Goal: Connect with others: Connect with others

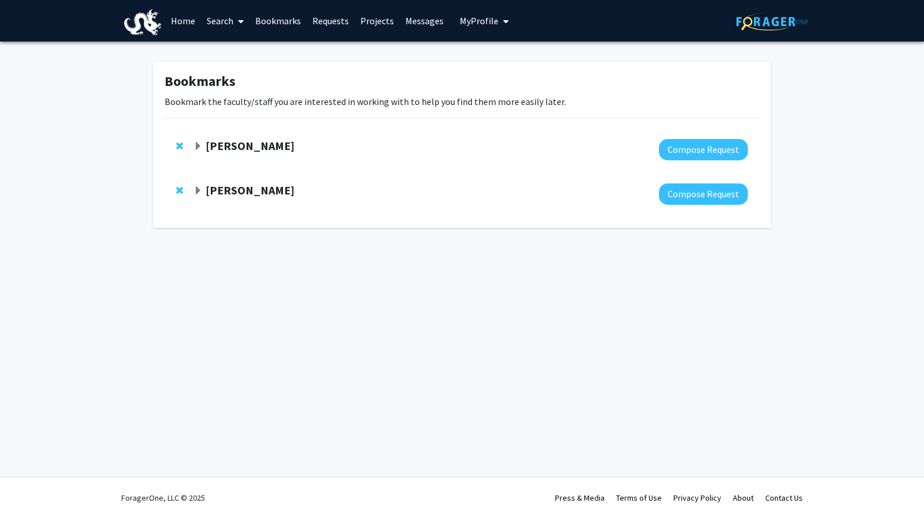
click at [372, 19] on link "Projects" at bounding box center [376, 21] width 45 height 40
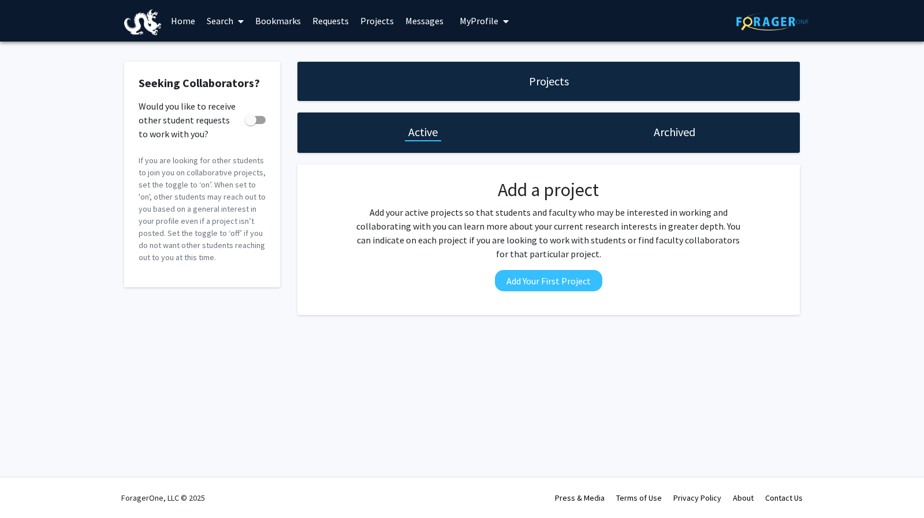
click at [331, 21] on link "Requests" at bounding box center [331, 21] width 48 height 40
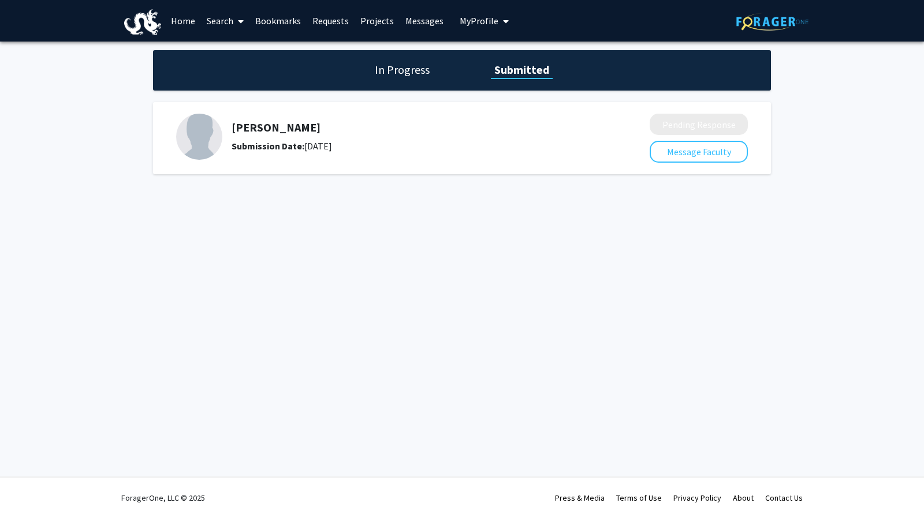
click at [291, 132] on h5 "[PERSON_NAME]" at bounding box center [409, 128] width 357 height 14
click at [194, 141] on img at bounding box center [199, 137] width 46 height 46
click at [369, 135] on div "Sean O'Donnell Submission Date: August 27, 2025" at bounding box center [409, 137] width 357 height 32
click at [596, 253] on div "Skip navigation Home Search Bookmarks Requests Projects Messages My Profile Dai…" at bounding box center [462, 259] width 924 height 518
click at [410, 71] on h1 "In Progress" at bounding box center [402, 70] width 62 height 16
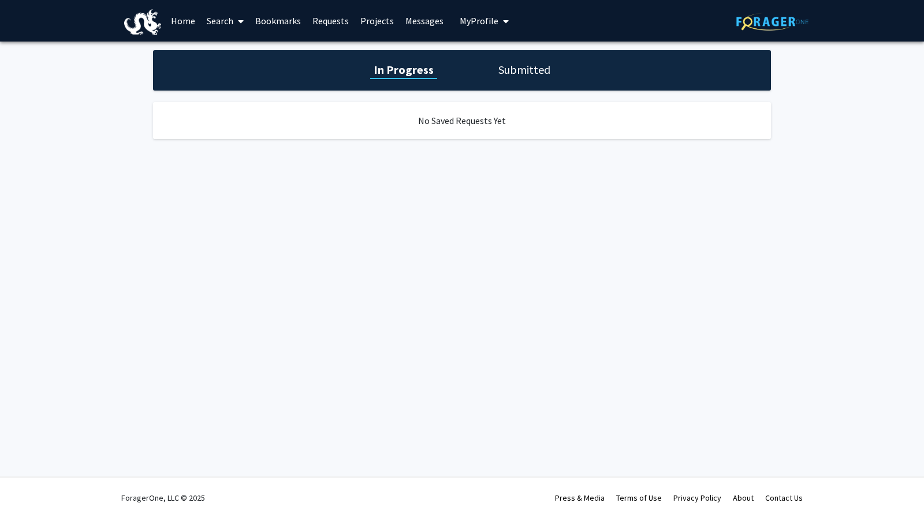
click at [508, 65] on h1 "Submitted" at bounding box center [524, 70] width 59 height 16
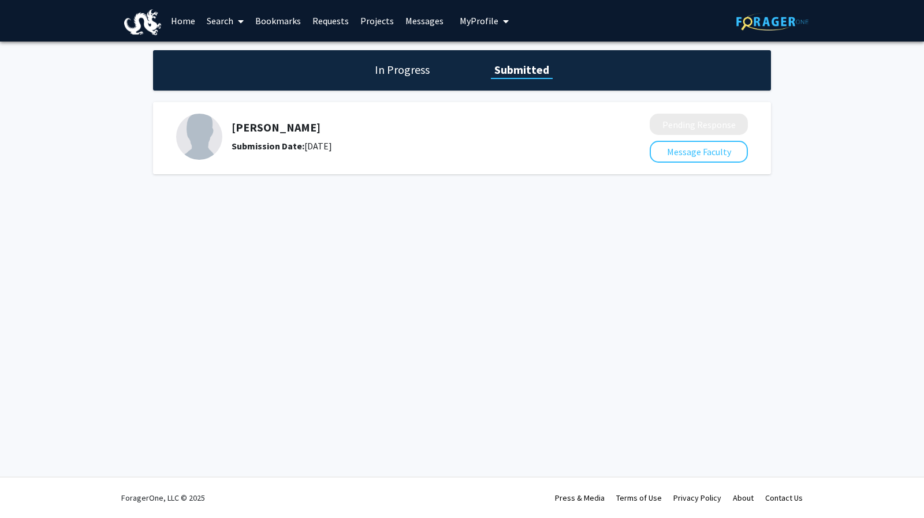
click at [201, 141] on img at bounding box center [199, 137] width 46 height 46
click at [477, 19] on span "My Profile" at bounding box center [478, 21] width 39 height 12
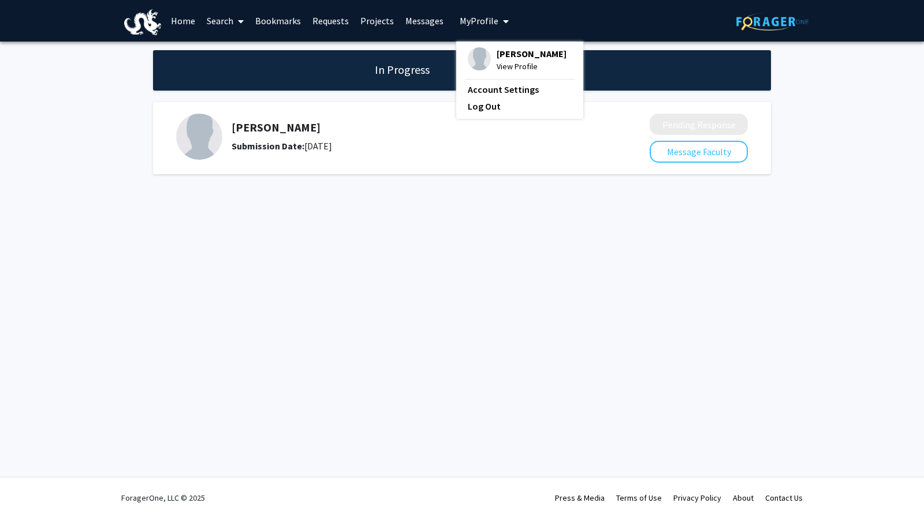
click at [496, 68] on span "View Profile" at bounding box center [531, 66] width 70 height 13
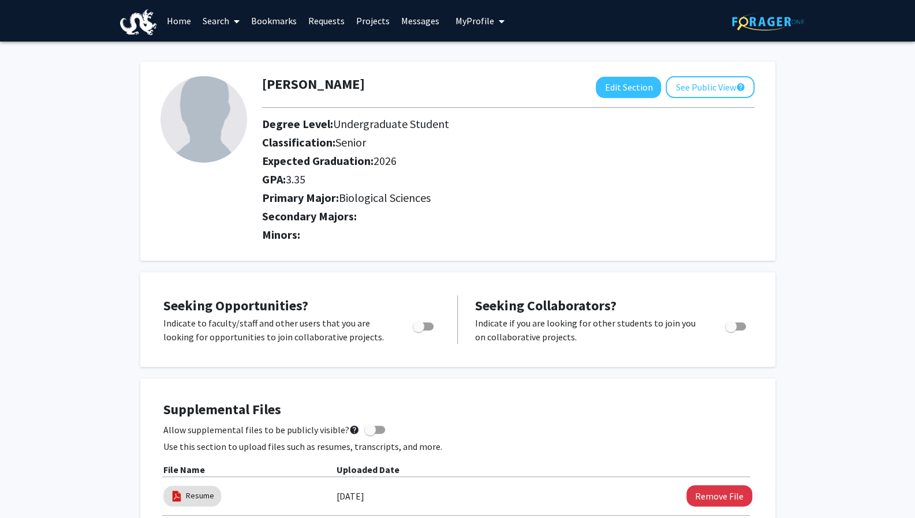
click at [323, 20] on link "Requests" at bounding box center [326, 21] width 48 height 40
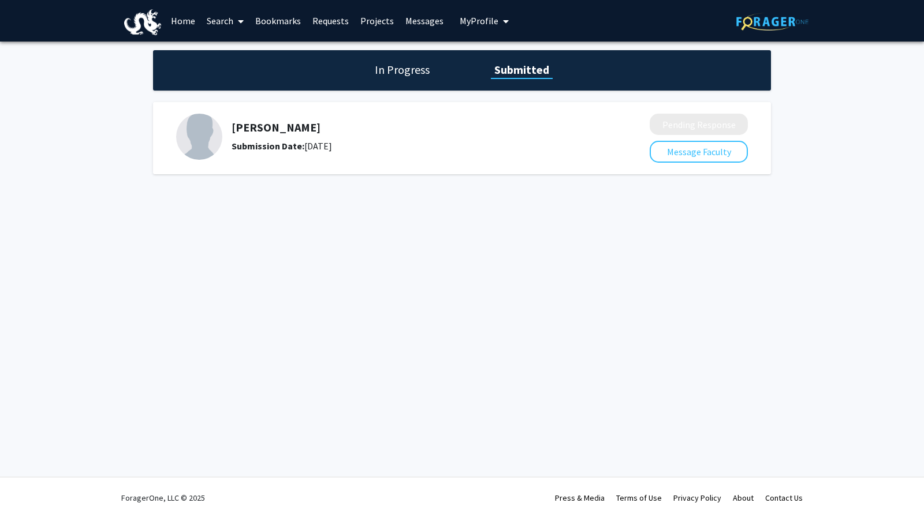
click at [395, 70] on h1 "In Progress" at bounding box center [402, 70] width 62 height 16
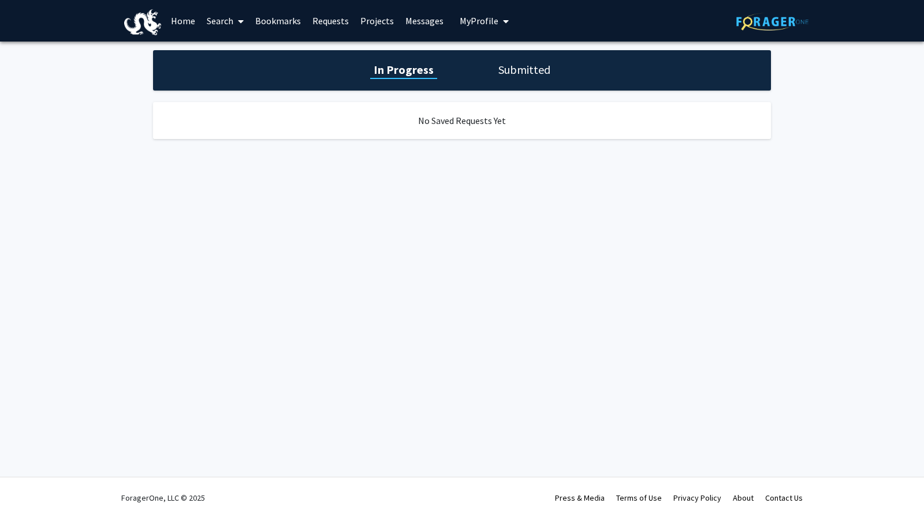
click at [381, 21] on link "Projects" at bounding box center [376, 21] width 45 height 40
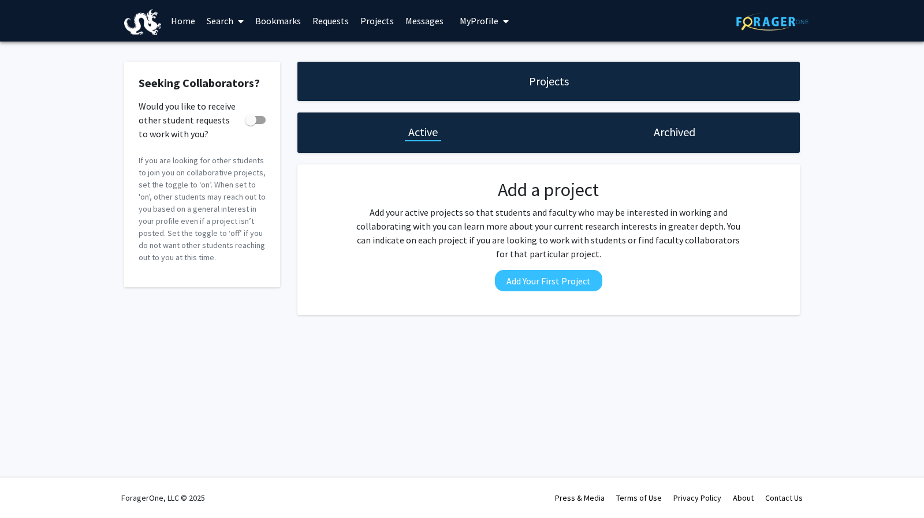
click at [321, 17] on link "Requests" at bounding box center [331, 21] width 48 height 40
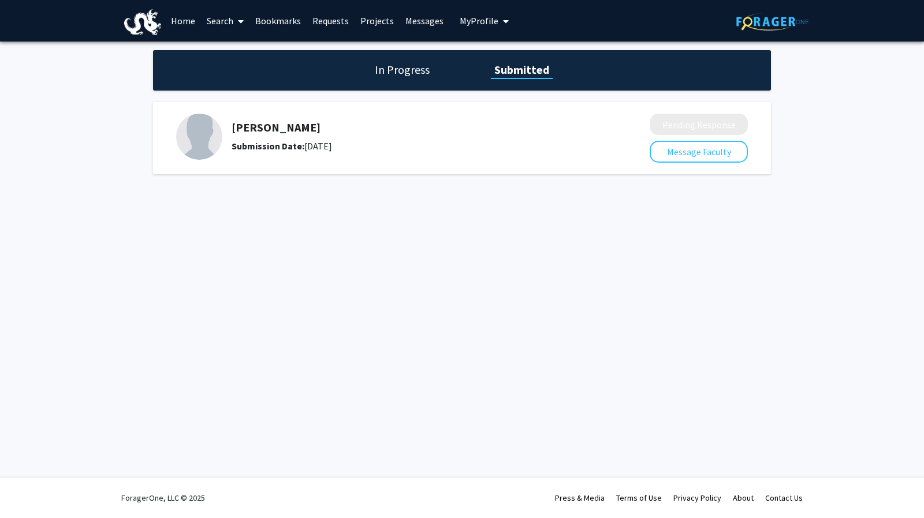
click at [201, 19] on link "Search" at bounding box center [225, 21] width 48 height 40
click at [175, 19] on link "Home" at bounding box center [183, 21] width 36 height 40
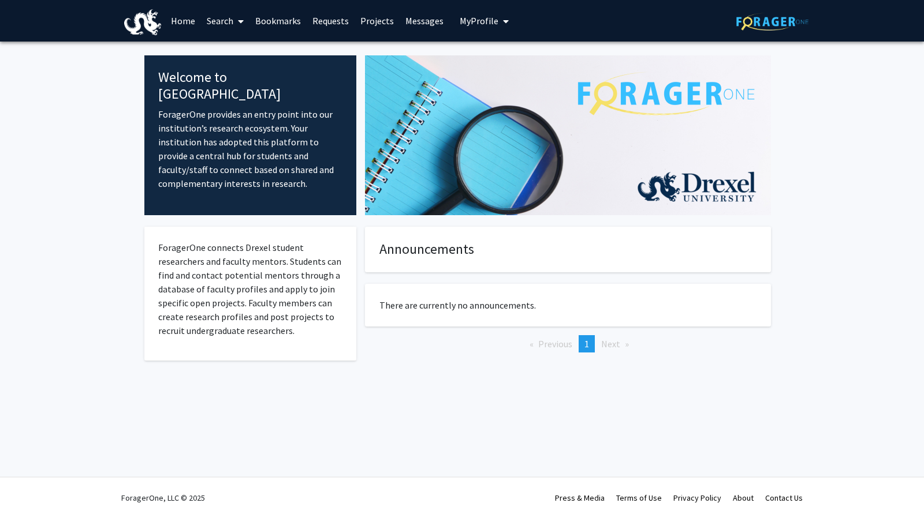
click at [282, 16] on link "Bookmarks" at bounding box center [277, 21] width 57 height 40
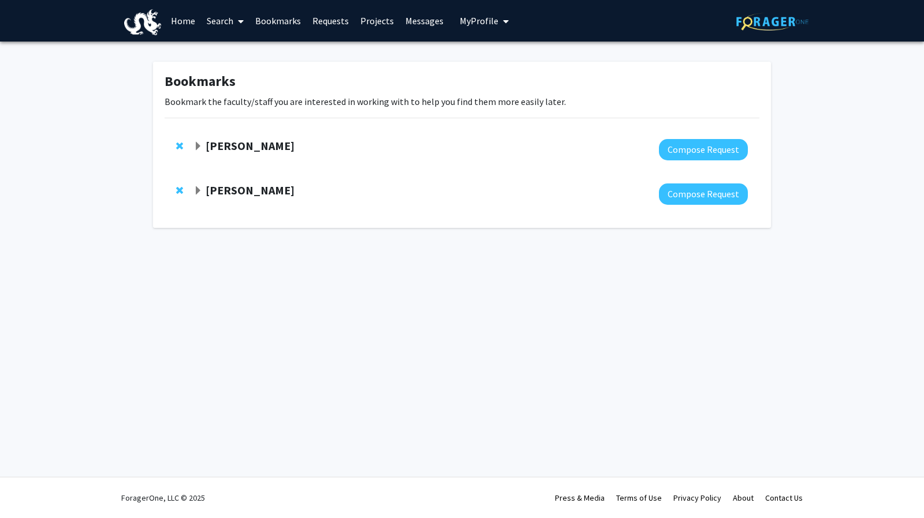
click at [199, 146] on span "Expand Sean O'Donnell Bookmark" at bounding box center [197, 146] width 9 height 9
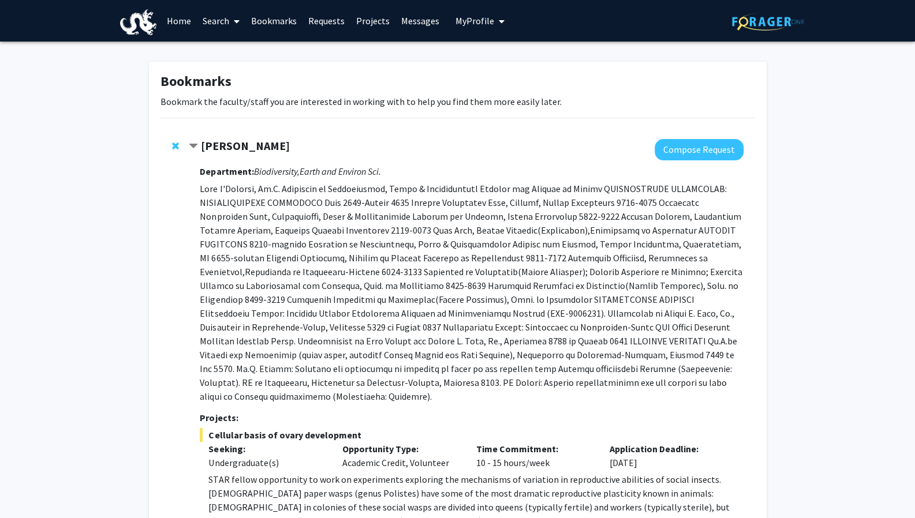
click at [222, 174] on strong "Department:" at bounding box center [227, 172] width 54 height 12
click at [696, 146] on button "Compose Request" at bounding box center [699, 149] width 89 height 21
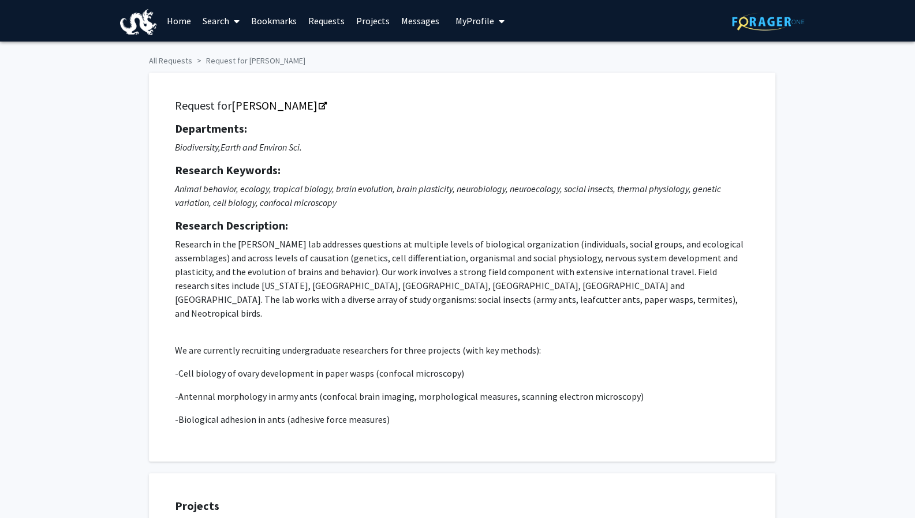
checkbox input "true"
click at [457, 23] on span "My Profile" at bounding box center [474, 21] width 39 height 12
click at [503, 72] on span "View Profile" at bounding box center [527, 66] width 70 height 13
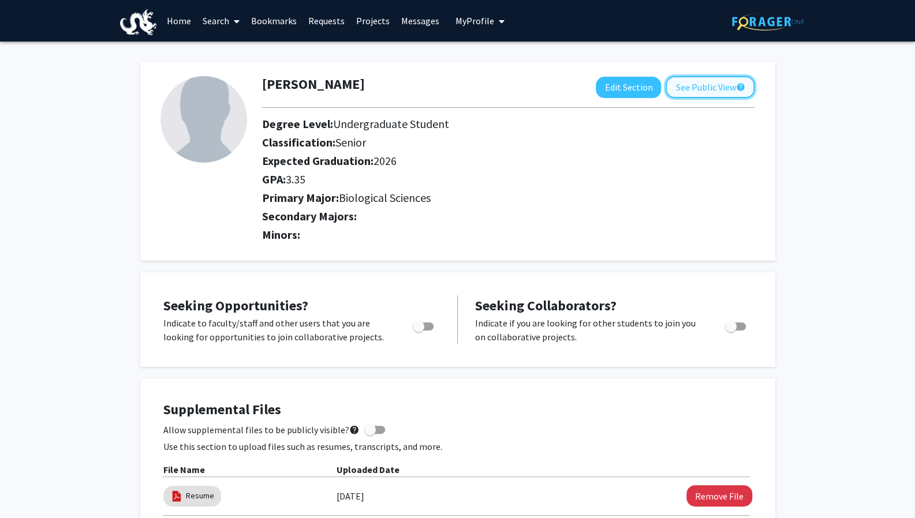
click at [678, 89] on button "See Public View help" at bounding box center [710, 87] width 89 height 22
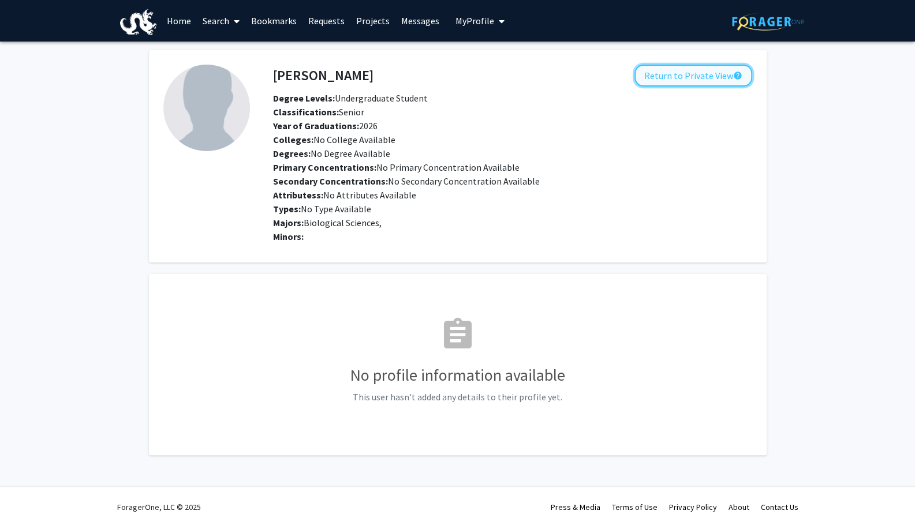
click at [700, 74] on button "Return to Private View help" at bounding box center [693, 76] width 118 height 22
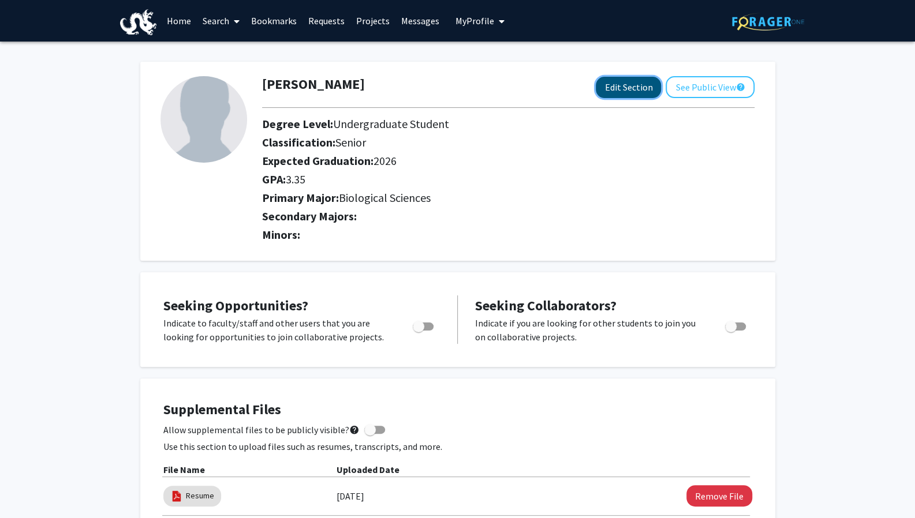
click at [624, 87] on button "Edit Section" at bounding box center [628, 87] width 65 height 21
select select "senior"
select select "2026"
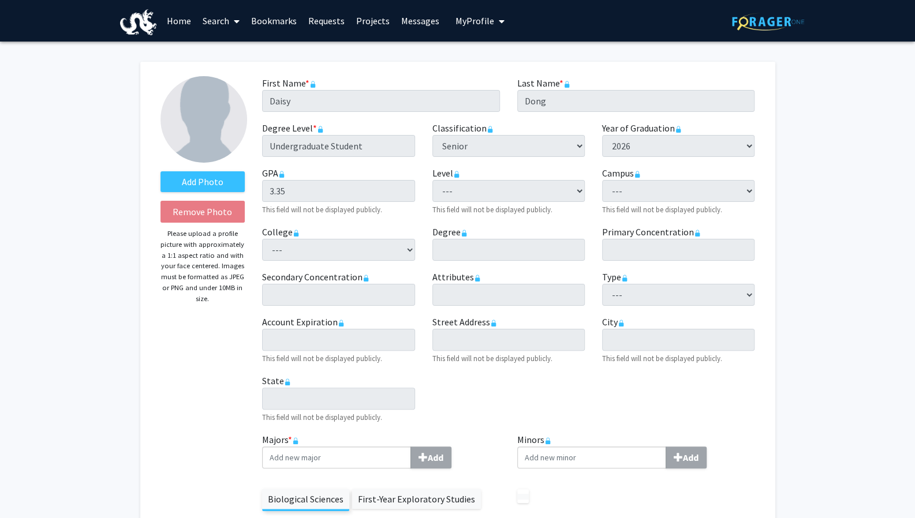
click at [395, 20] on link "Messages" at bounding box center [420, 21] width 50 height 40
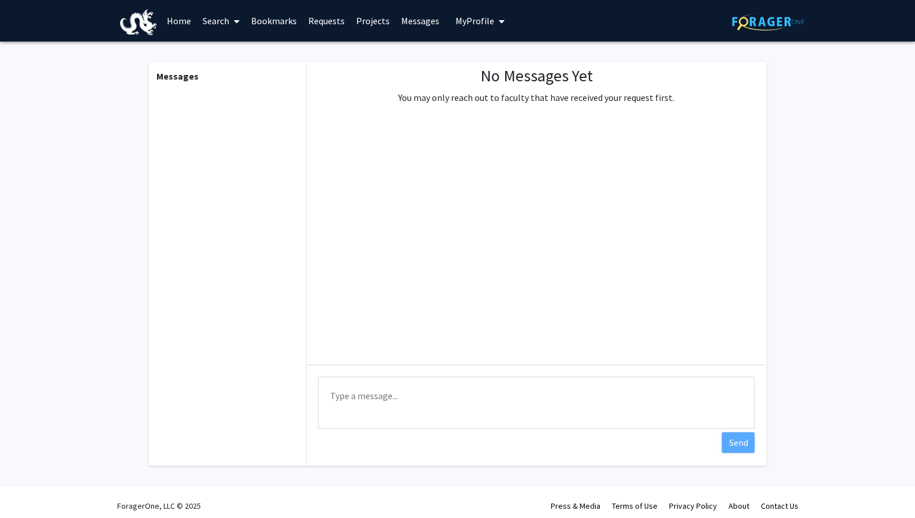
click at [340, 20] on link "Requests" at bounding box center [326, 21] width 48 height 40
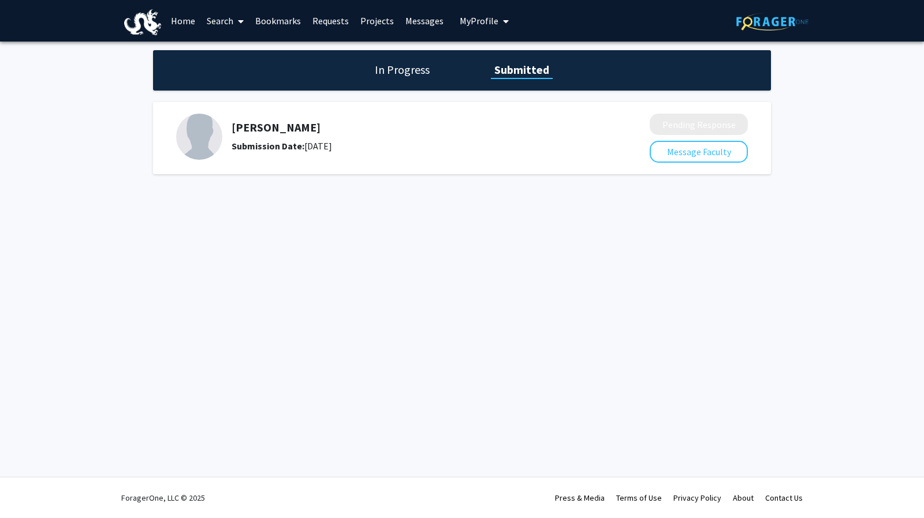
click at [373, 21] on link "Projects" at bounding box center [376, 21] width 45 height 40
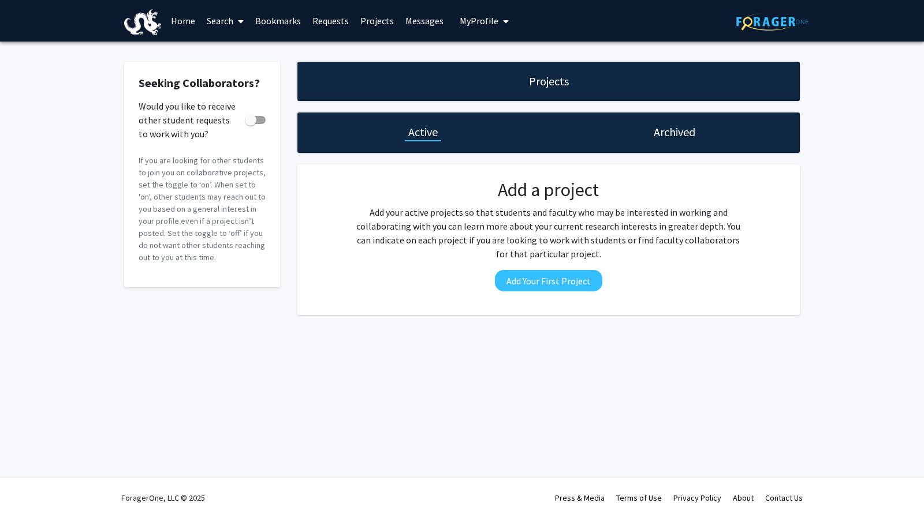
click at [431, 10] on link "Messages" at bounding box center [424, 21] width 50 height 40
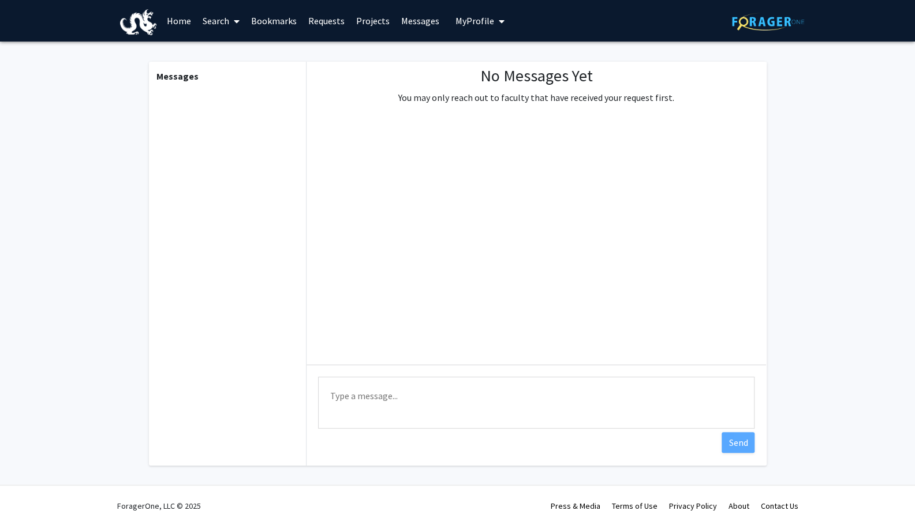
click at [374, 16] on link "Projects" at bounding box center [372, 21] width 45 height 40
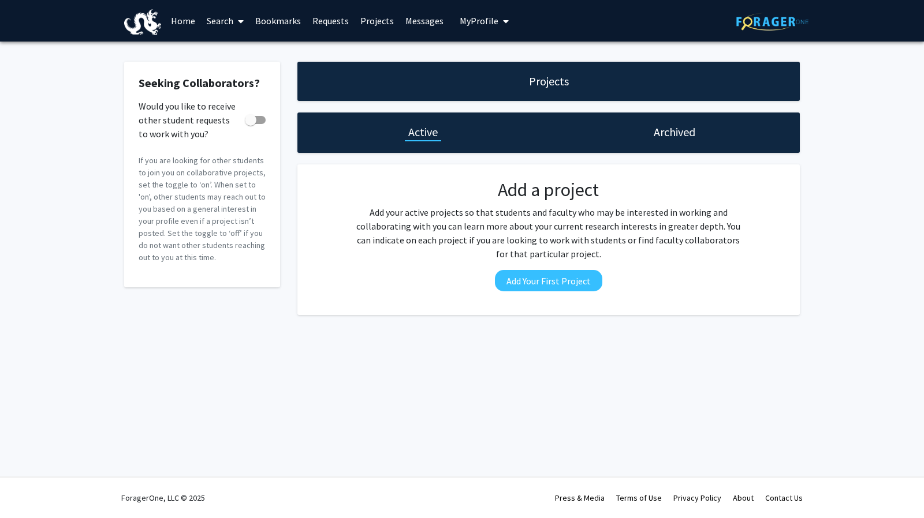
click at [324, 21] on link "Requests" at bounding box center [331, 21] width 48 height 40
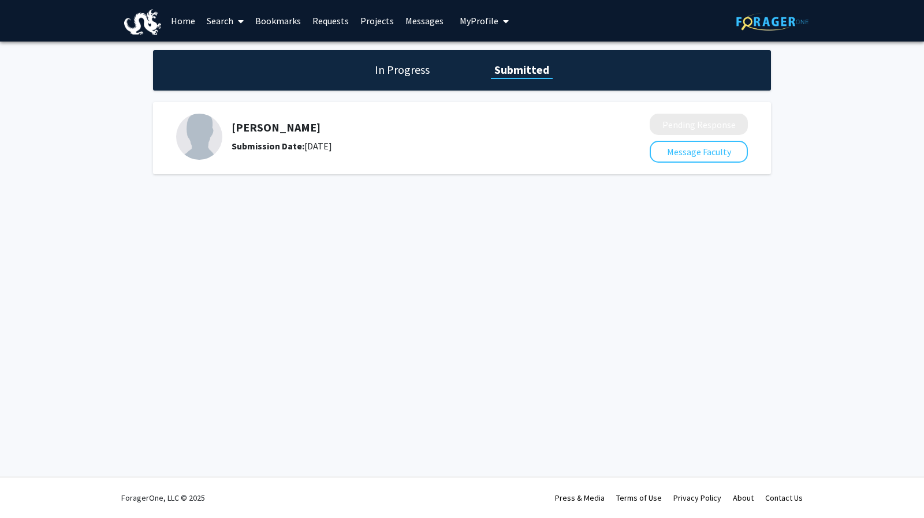
click at [279, 16] on link "Bookmarks" at bounding box center [277, 21] width 57 height 40
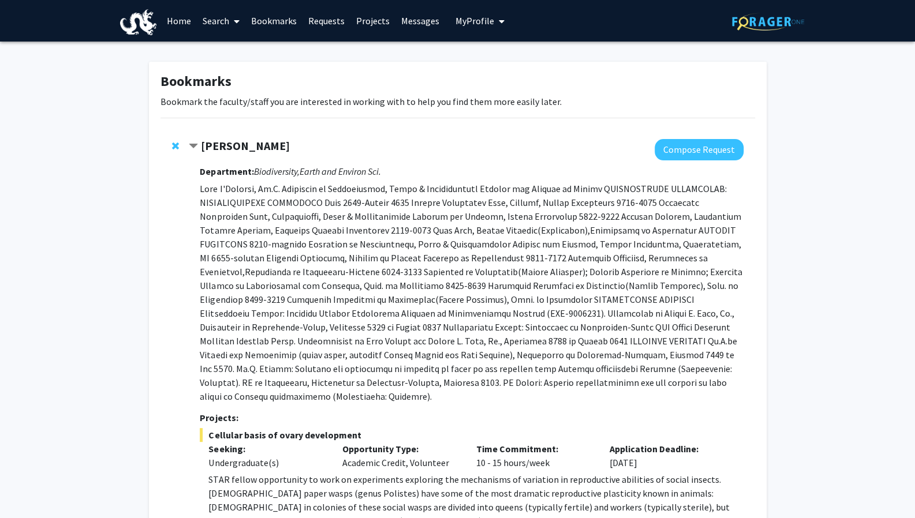
click at [209, 17] on link "Search" at bounding box center [221, 21] width 48 height 40
click at [164, 17] on link "Home" at bounding box center [179, 21] width 36 height 40
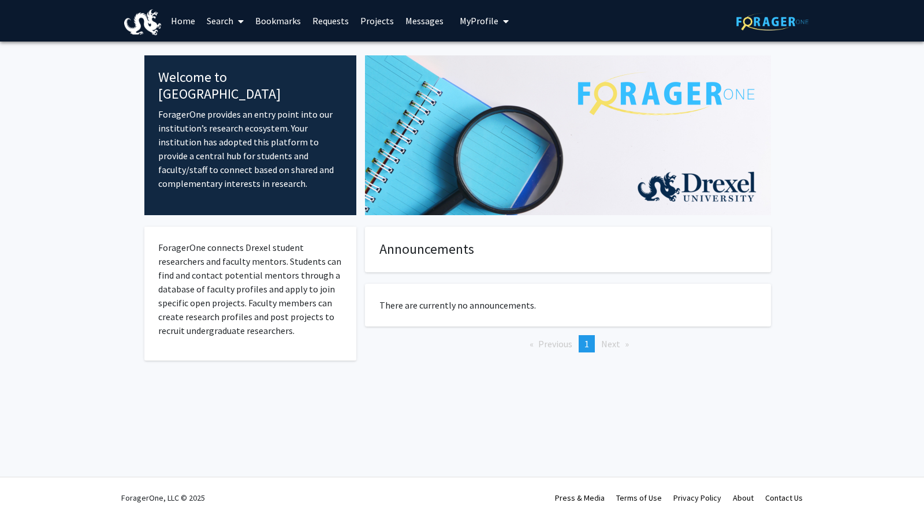
click at [141, 19] on img at bounding box center [142, 22] width 37 height 26
click at [167, 18] on link "Home" at bounding box center [183, 21] width 36 height 40
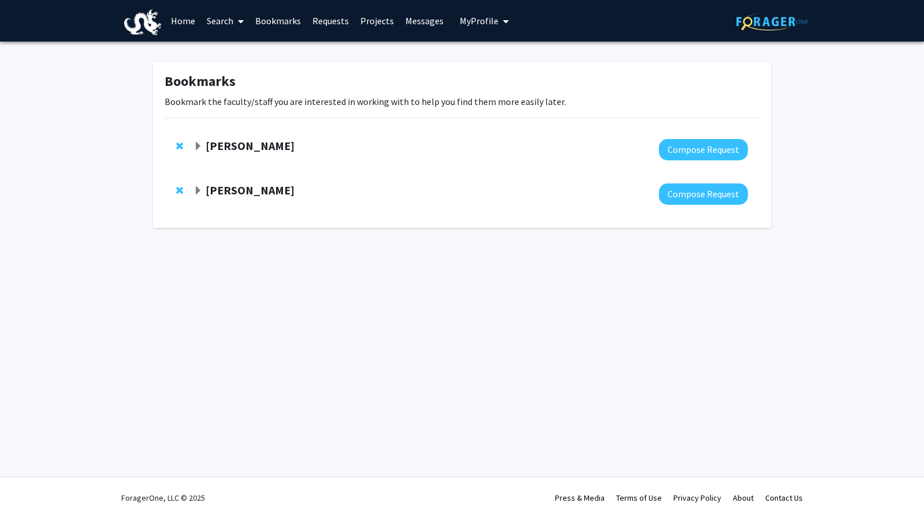
click at [419, 25] on link "Messages" at bounding box center [424, 21] width 50 height 40
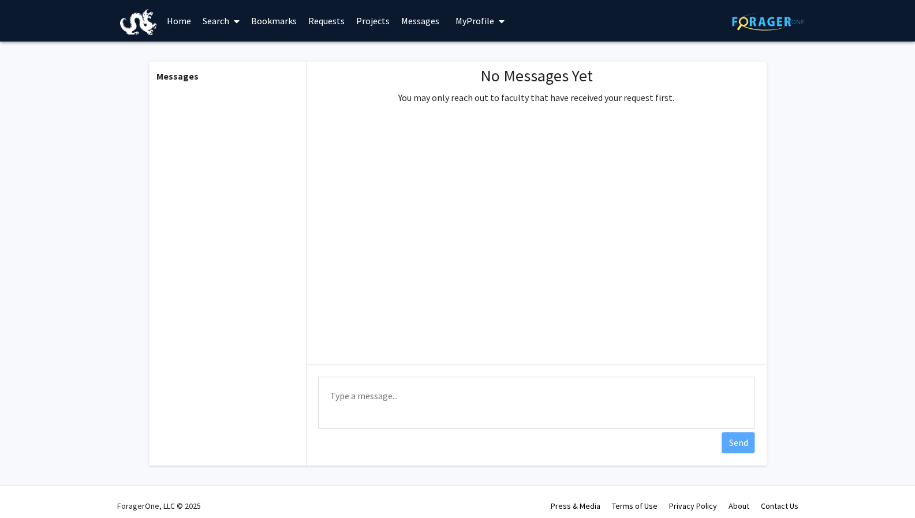
click at [368, 24] on link "Projects" at bounding box center [372, 21] width 45 height 40
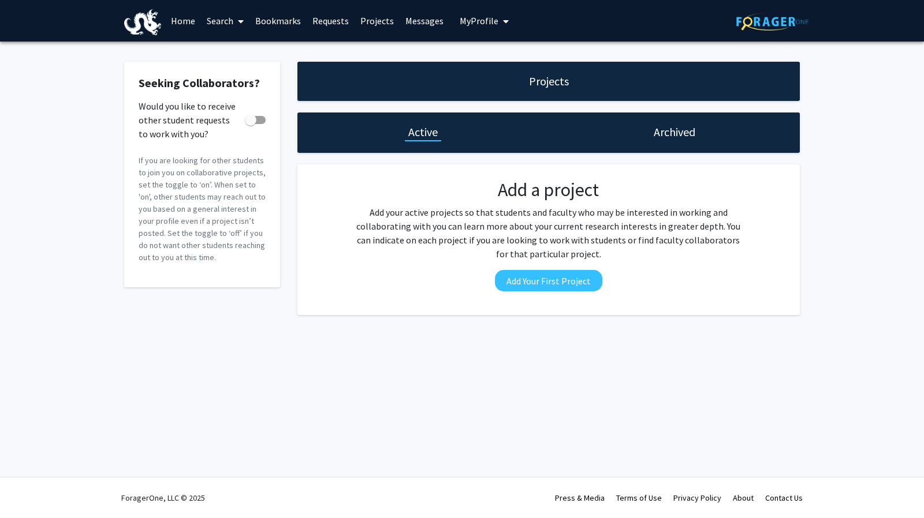
click at [474, 22] on span "My Profile" at bounding box center [478, 21] width 39 height 12
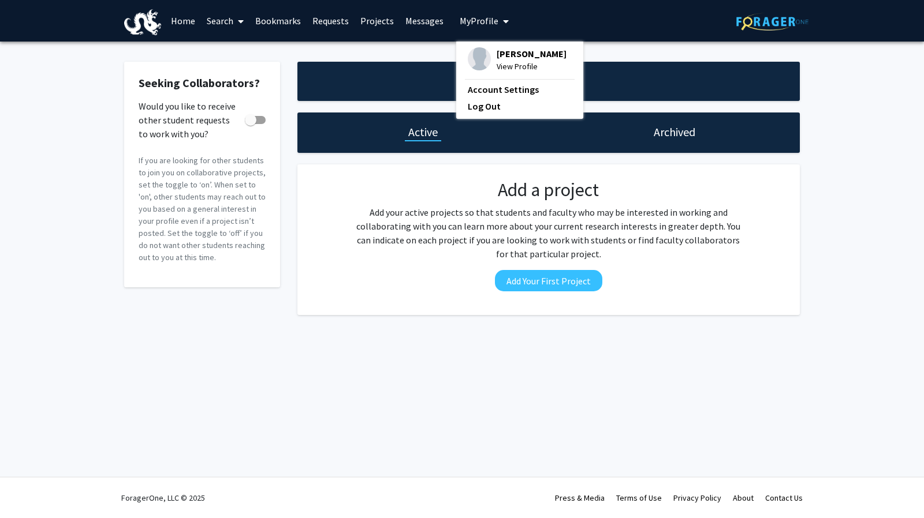
click at [315, 20] on link "Requests" at bounding box center [331, 21] width 48 height 40
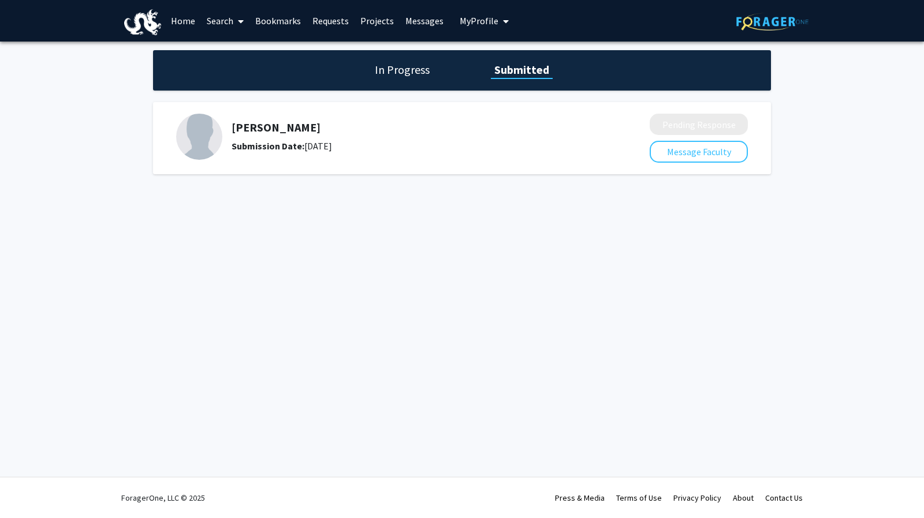
click at [197, 143] on img at bounding box center [199, 137] width 46 height 46
click at [252, 130] on h5 "[PERSON_NAME]" at bounding box center [409, 128] width 357 height 14
click at [408, 13] on link "Messages" at bounding box center [424, 21] width 50 height 40
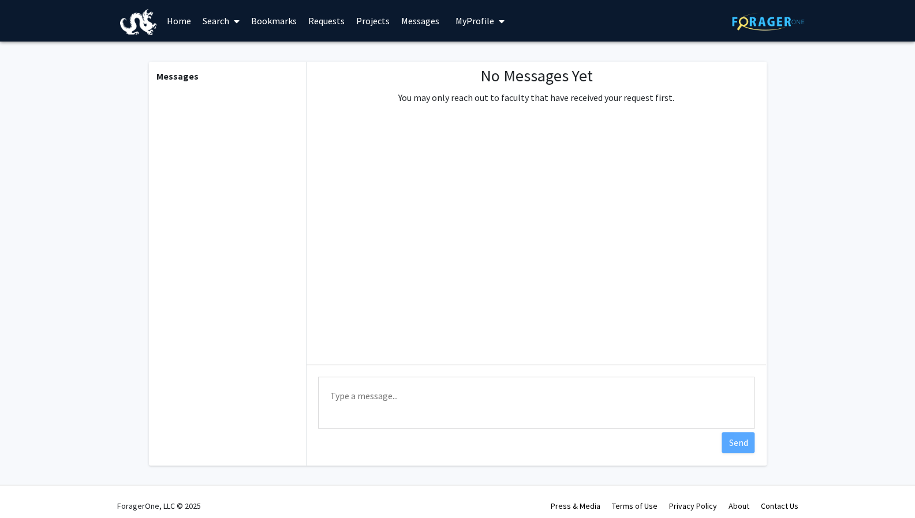
click at [271, 16] on link "Bookmarks" at bounding box center [273, 21] width 57 height 40
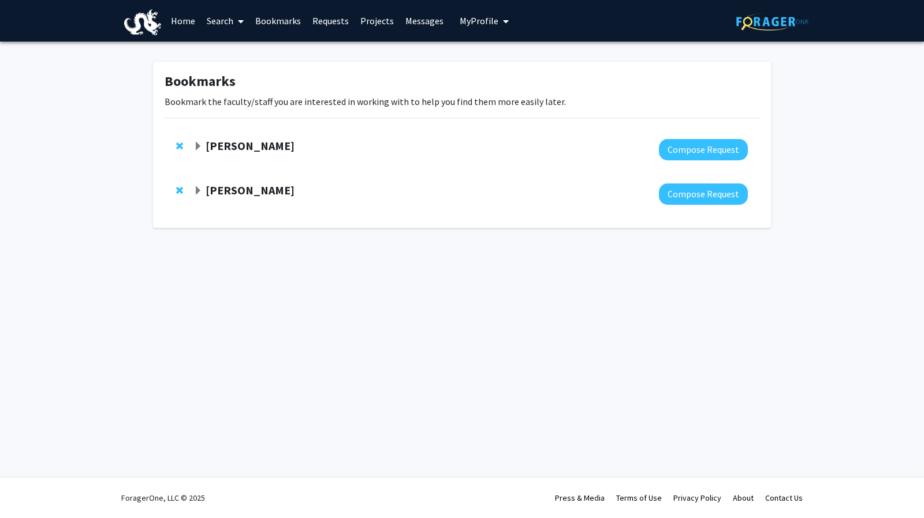
click at [224, 154] on div "[PERSON_NAME]" at bounding box center [317, 146] width 249 height 14
click at [227, 147] on strong "[PERSON_NAME]" at bounding box center [249, 146] width 89 height 14
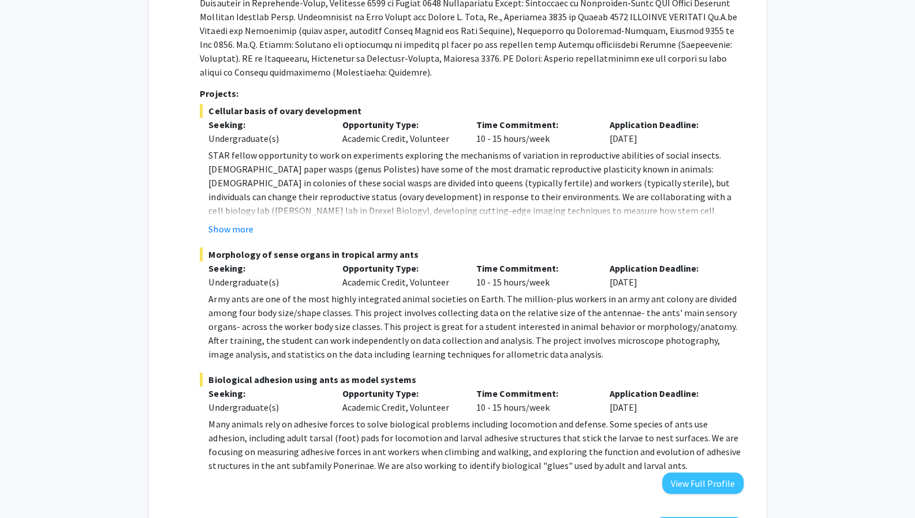
scroll to position [414, 0]
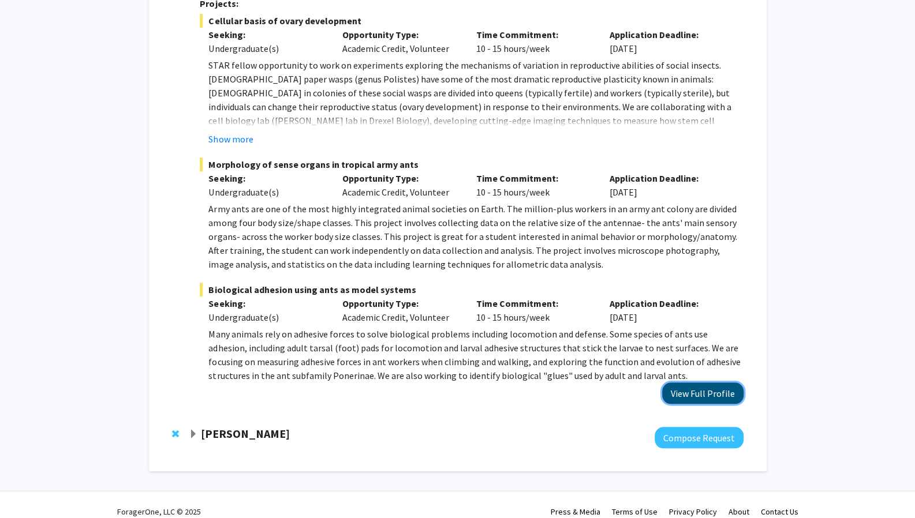
click at [696, 383] on button "View Full Profile" at bounding box center [702, 393] width 81 height 21
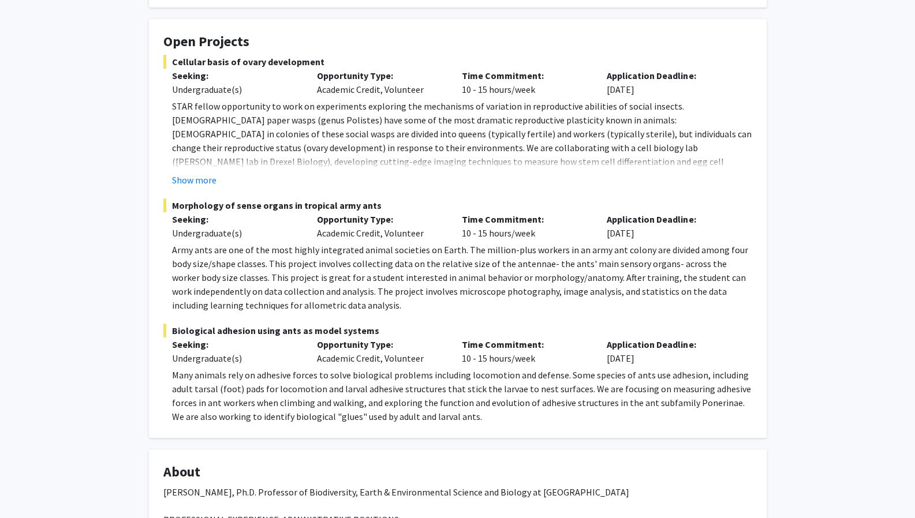
scroll to position [209, 0]
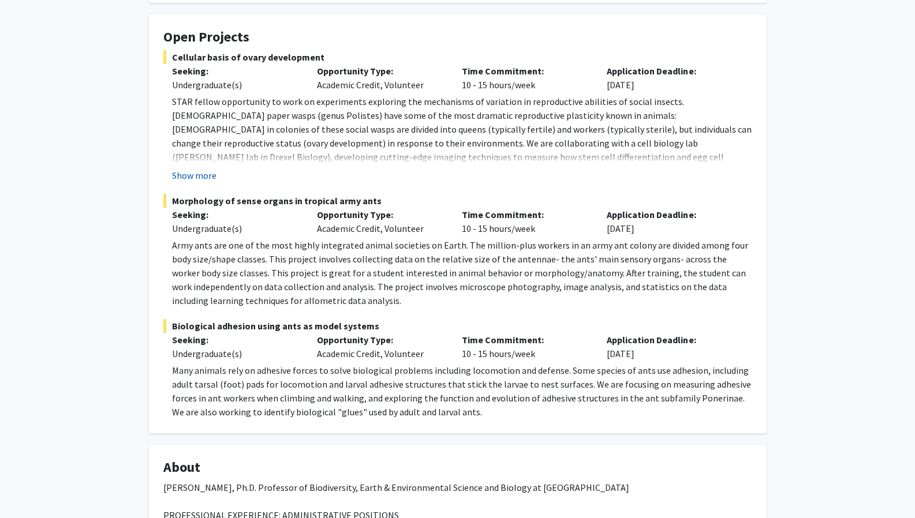
click at [202, 170] on button "Show more" at bounding box center [194, 176] width 44 height 14
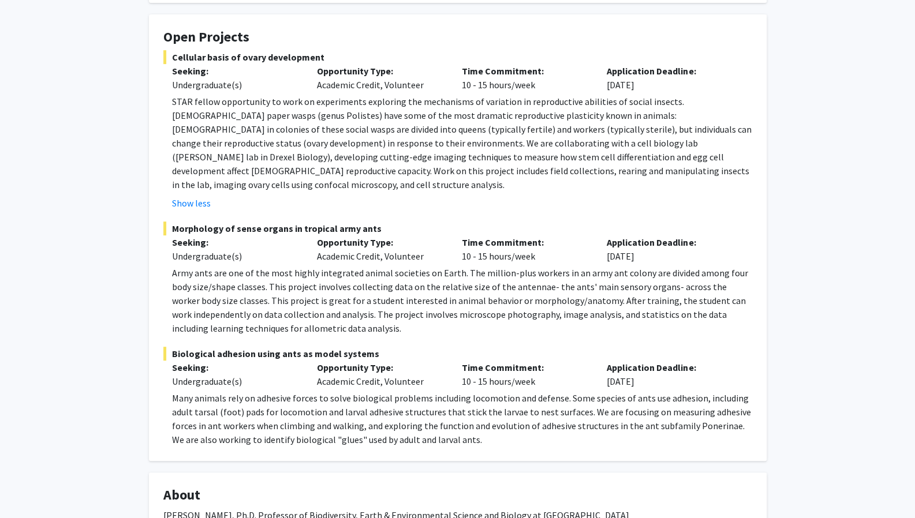
click at [189, 198] on fg-project-list "Cellular basis of ovary development Seeking: Undergraduate(s) Opportunity Type:…" at bounding box center [457, 248] width 589 height 397
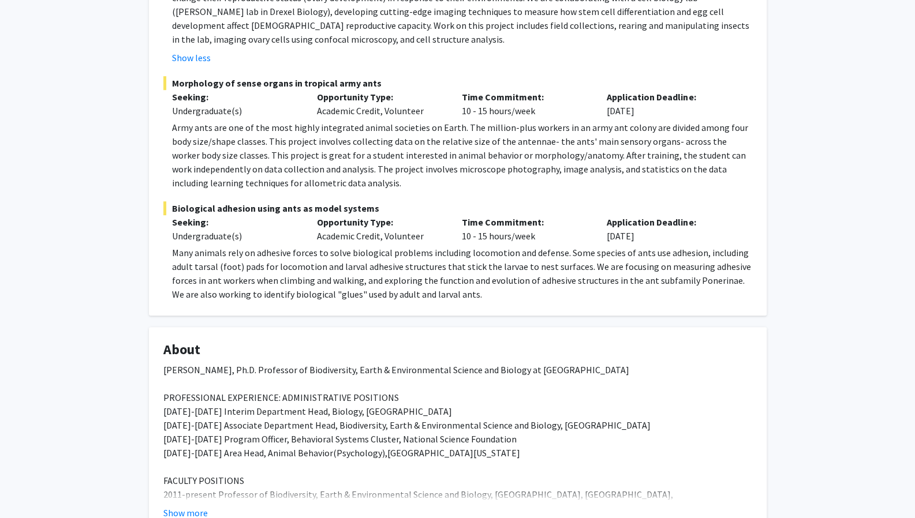
scroll to position [62, 0]
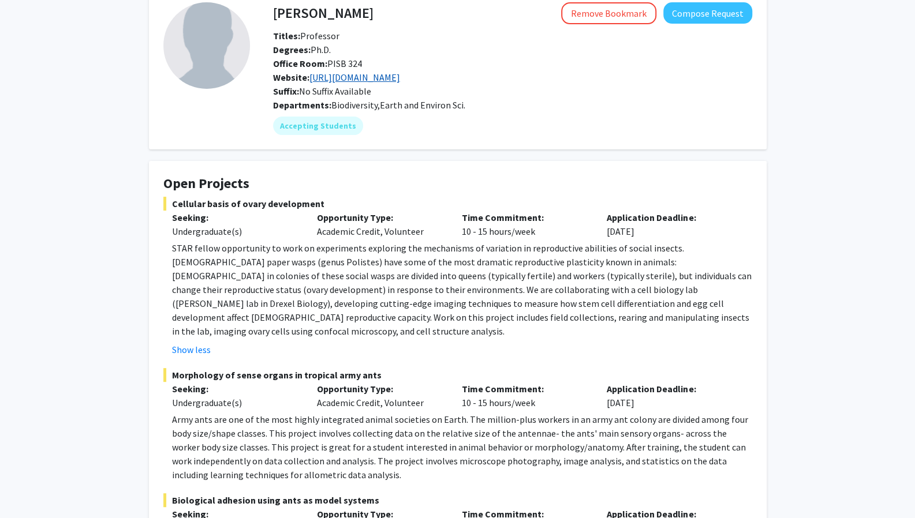
click at [400, 76] on link "https://www.ecitondude.net/" at bounding box center [354, 78] width 91 height 12
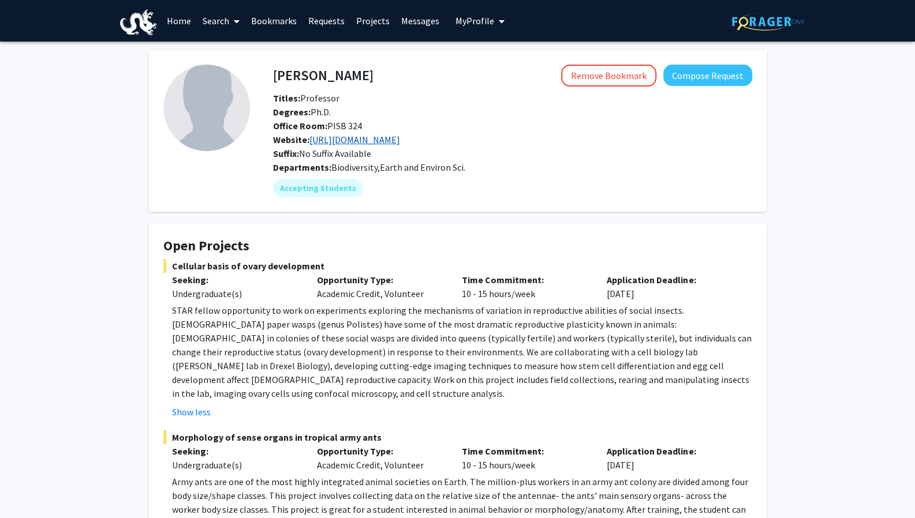
click at [382, 143] on link "https://www.ecitondude.net/" at bounding box center [354, 140] width 91 height 12
